Goal: Purchase product/service

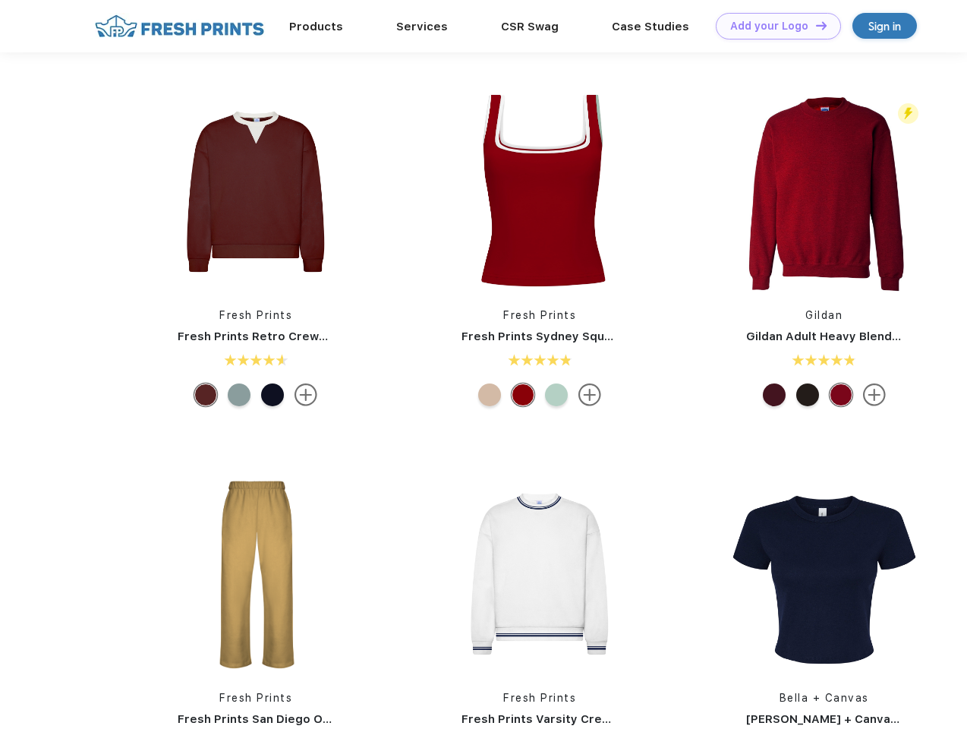
scroll to position [1, 0]
click at [773, 26] on link "Add your Logo Design Tool" at bounding box center [778, 26] width 125 height 27
click at [0, 0] on div "Design Tool" at bounding box center [0, 0] width 0 height 0
click at [814, 25] on link "Add your Logo Design Tool" at bounding box center [778, 26] width 125 height 27
click at [256, 191] on img at bounding box center [256, 191] width 202 height 202
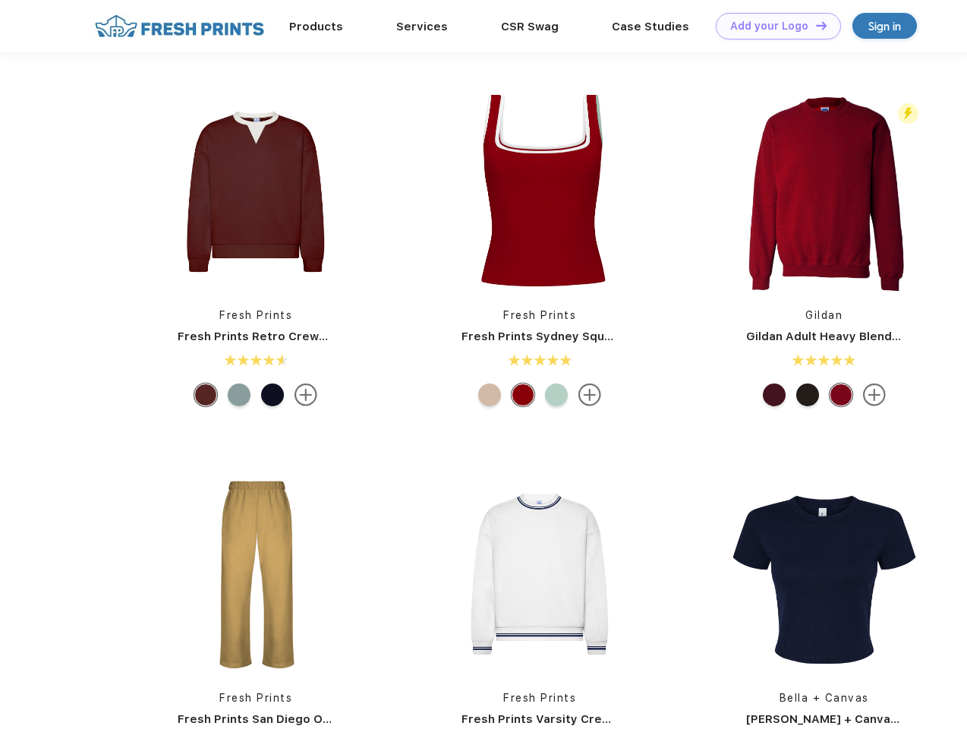
click at [206, 395] on div at bounding box center [205, 394] width 23 height 23
click at [239, 395] on div at bounding box center [239, 394] width 23 height 23
click at [272, 395] on div at bounding box center [272, 394] width 23 height 23
click at [540, 191] on img at bounding box center [540, 191] width 202 height 202
click at [490, 395] on div at bounding box center [489, 394] width 23 height 23
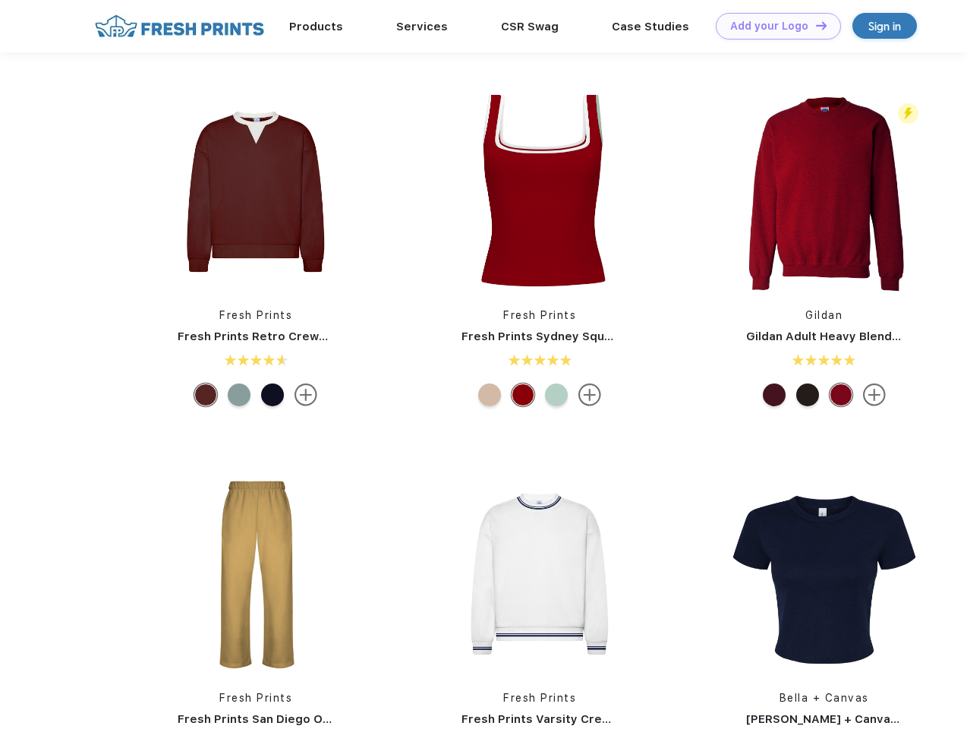
click at [523, 395] on div at bounding box center [523, 394] width 23 height 23
